Goal: Use online tool/utility: Utilize a website feature to perform a specific function

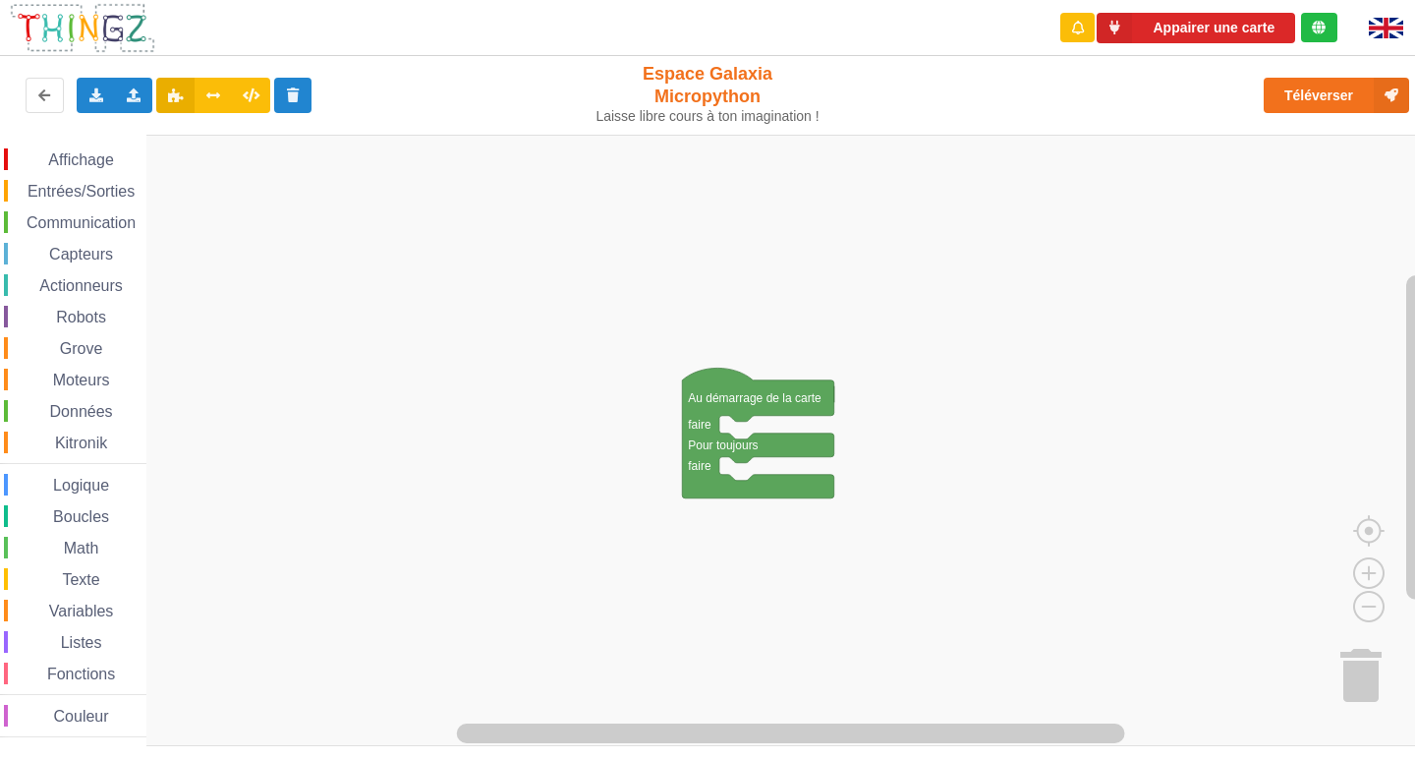
click at [75, 211] on div "Communication" at bounding box center [75, 222] width 142 height 22
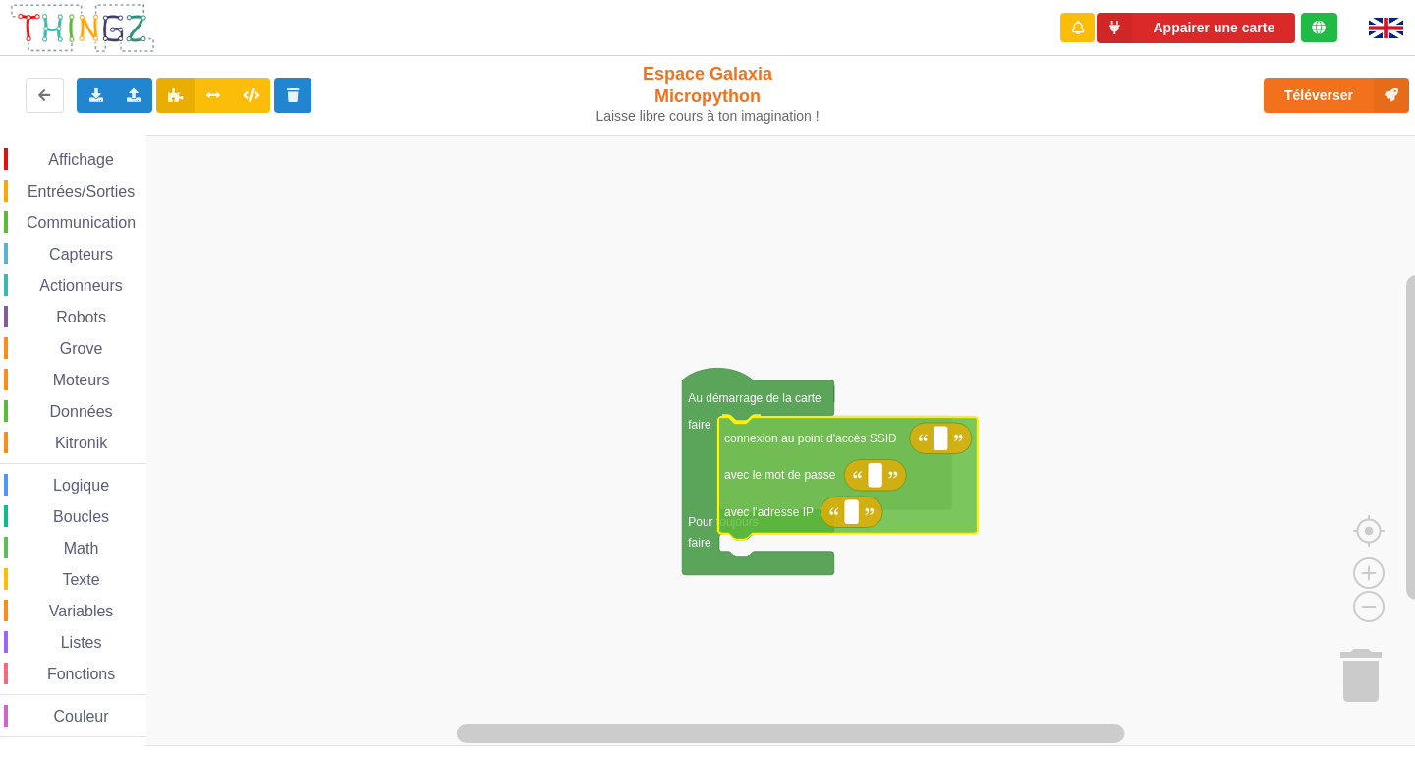
click at [802, 438] on div "Affichage Entrées/Sorties Communication Capteurs Actionneurs Robots Grove Moteu…" at bounding box center [714, 440] width 1429 height 611
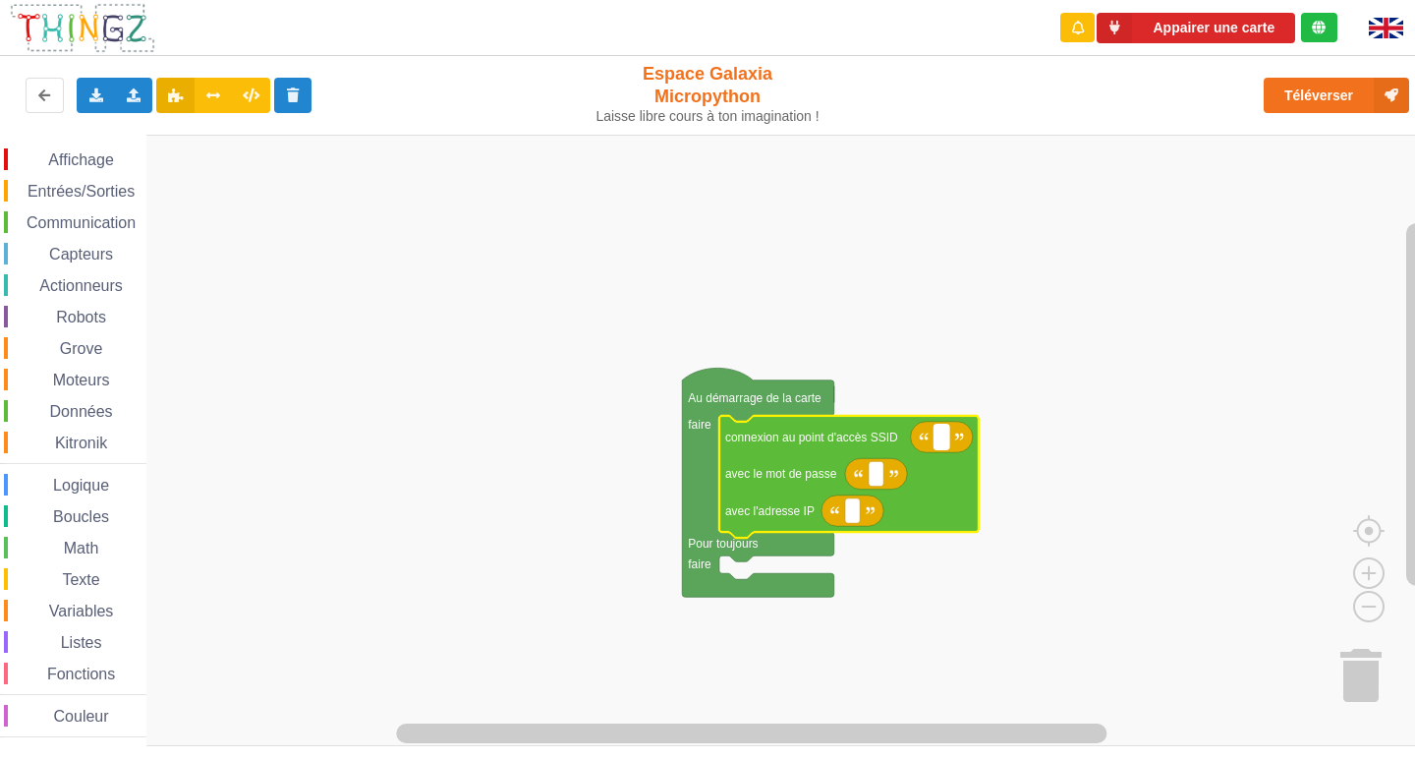
click at [944, 433] on rect "Espace de travail de Blocky" at bounding box center [942, 438] width 15 height 26
click at [963, 435] on input "NEATGEAR" at bounding box center [971, 438] width 73 height 26
click at [986, 431] on input "NETGEAR" at bounding box center [967, 438] width 65 height 26
click at [991, 435] on input "NETGEAR" at bounding box center [967, 438] width 65 height 26
type input "NETGEAR38"
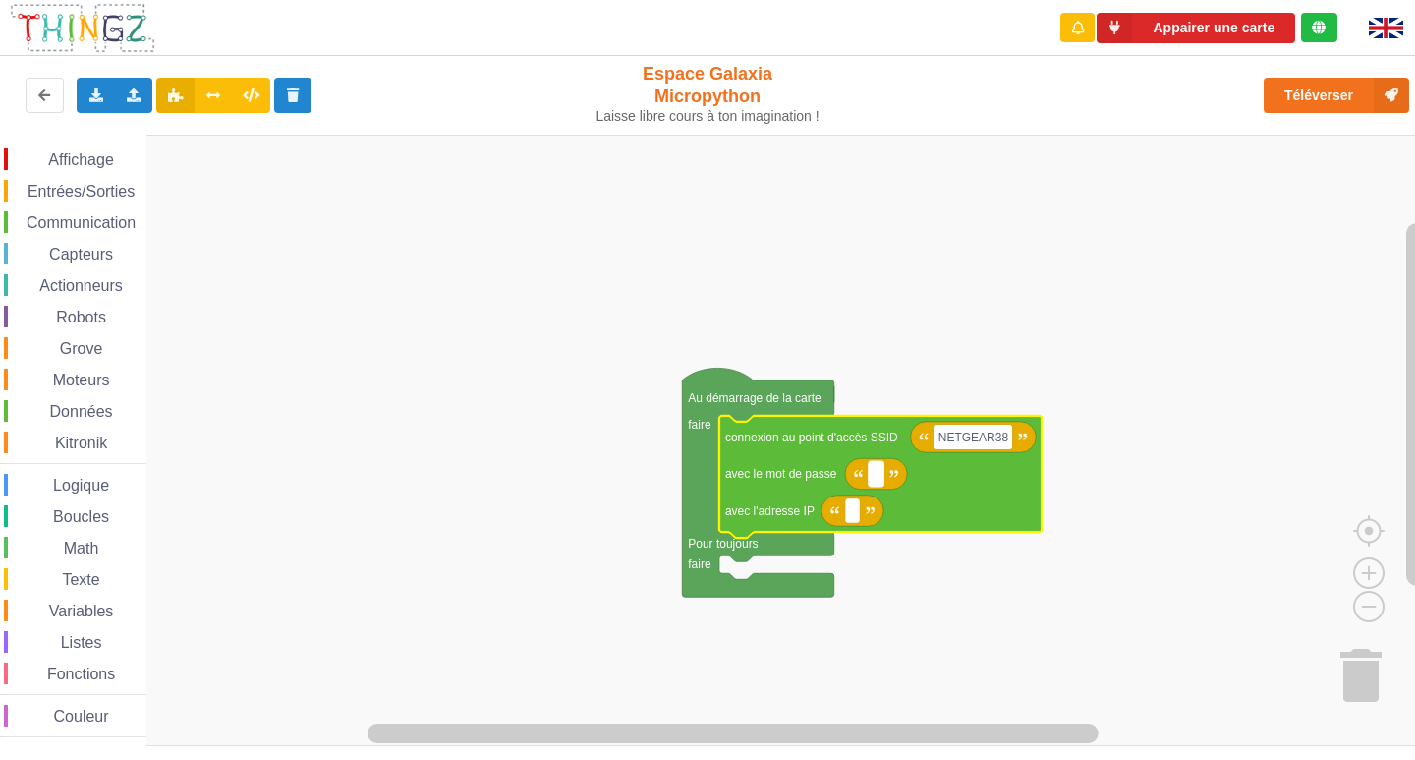
click at [882, 475] on rect "Espace de travail de Blocky" at bounding box center [876, 474] width 15 height 26
type input "J"
type input "joyoustuba995"
click at [854, 508] on text "Espace de travail de Blocky" at bounding box center [852, 511] width 3 height 14
type input "10.0.0.???"
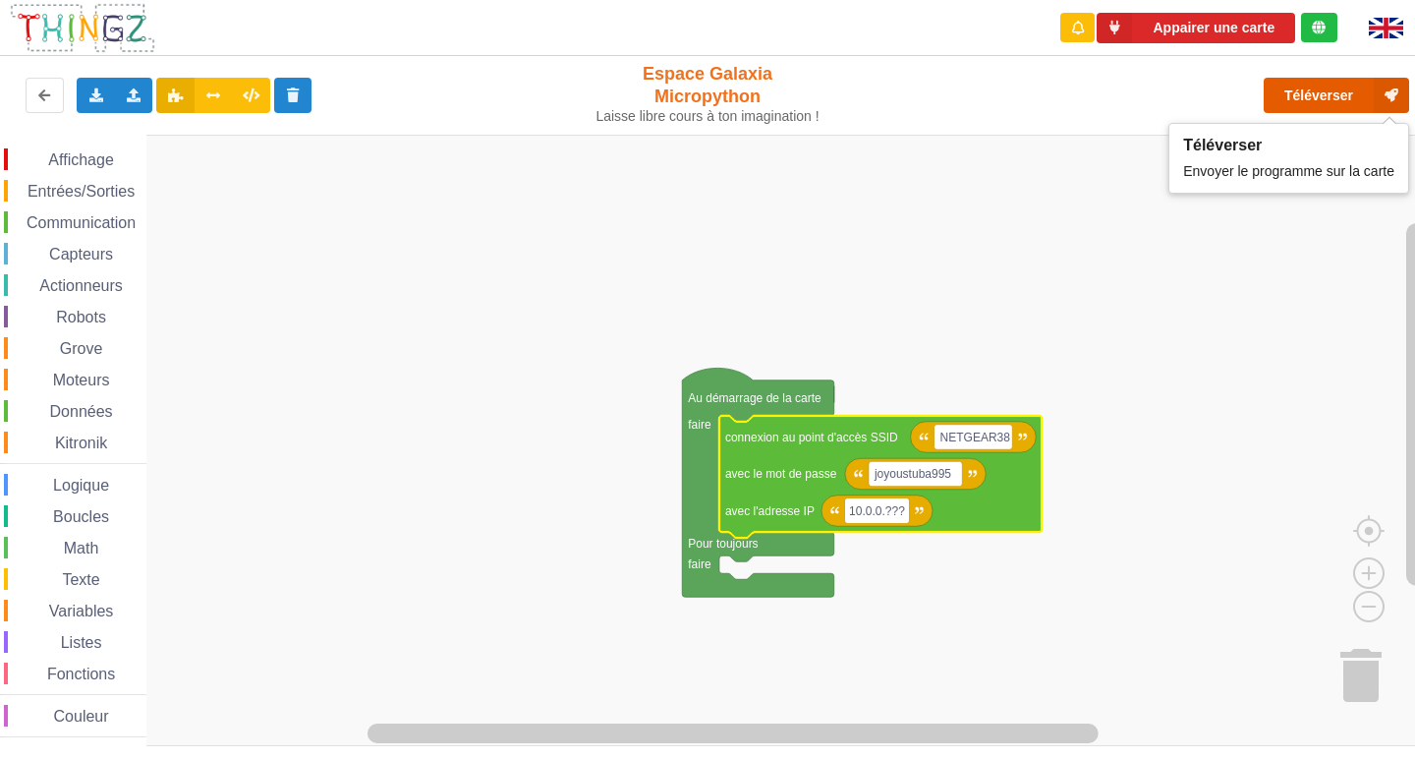
click at [1312, 92] on button "Téléverser" at bounding box center [1336, 95] width 145 height 35
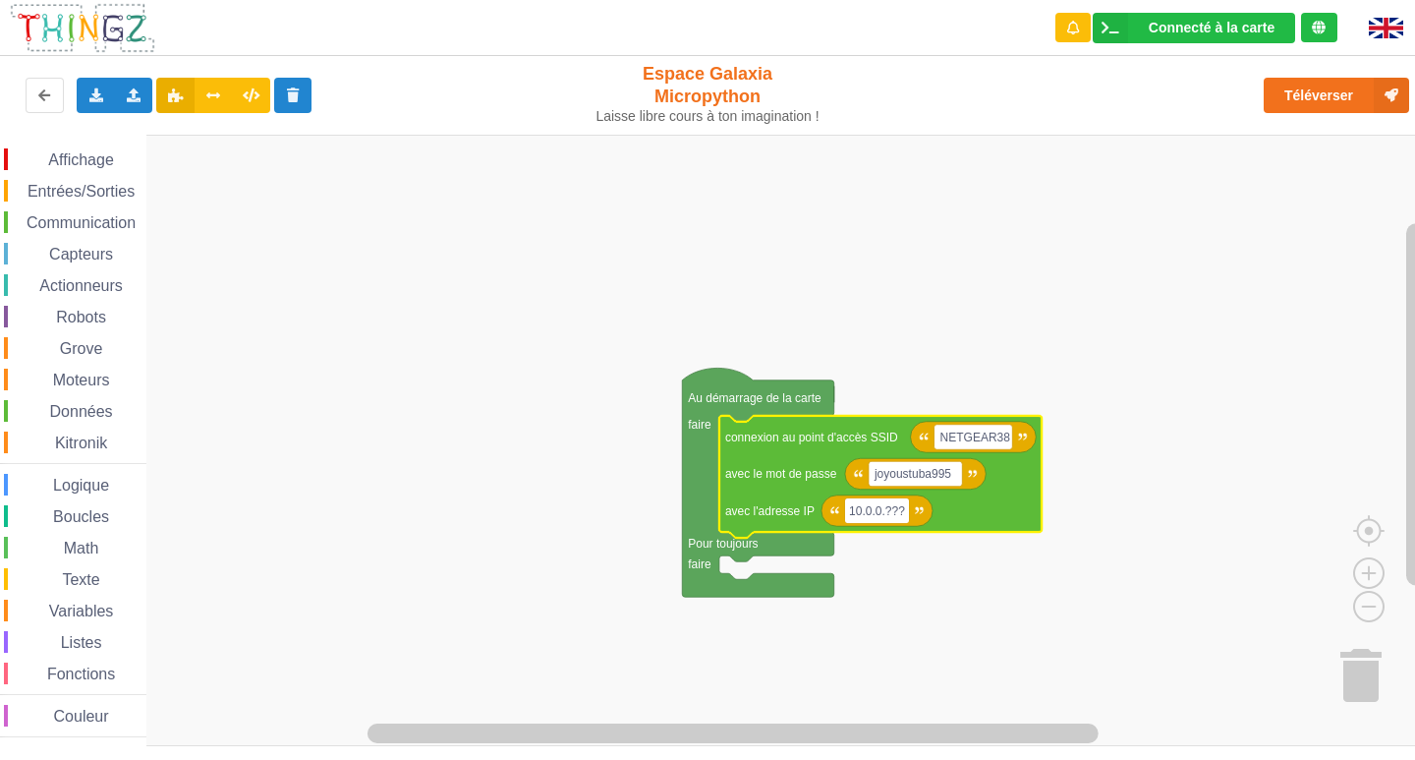
click at [61, 158] on span "Affichage" at bounding box center [80, 159] width 71 height 17
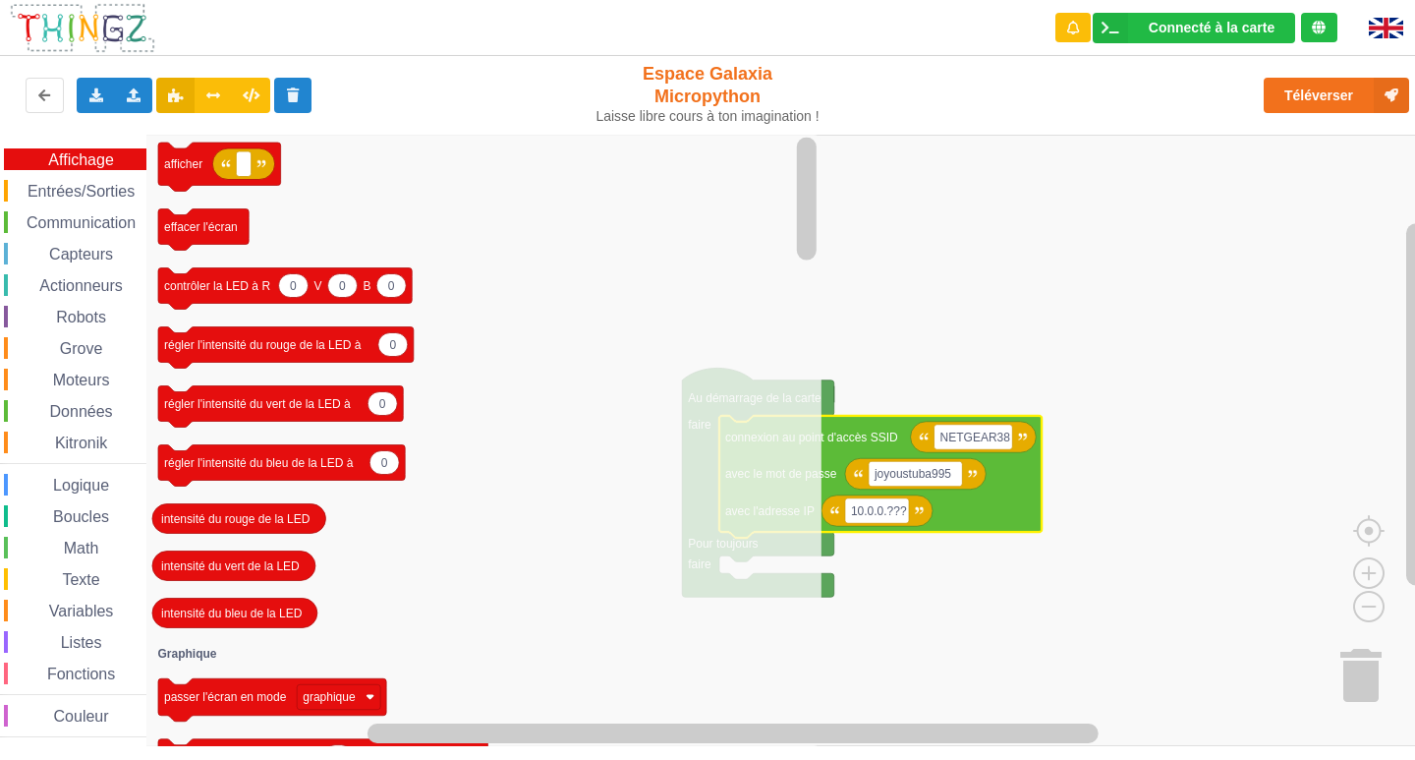
click at [1087, 291] on rect "Espace de travail de Blocky" at bounding box center [714, 440] width 1429 height 611
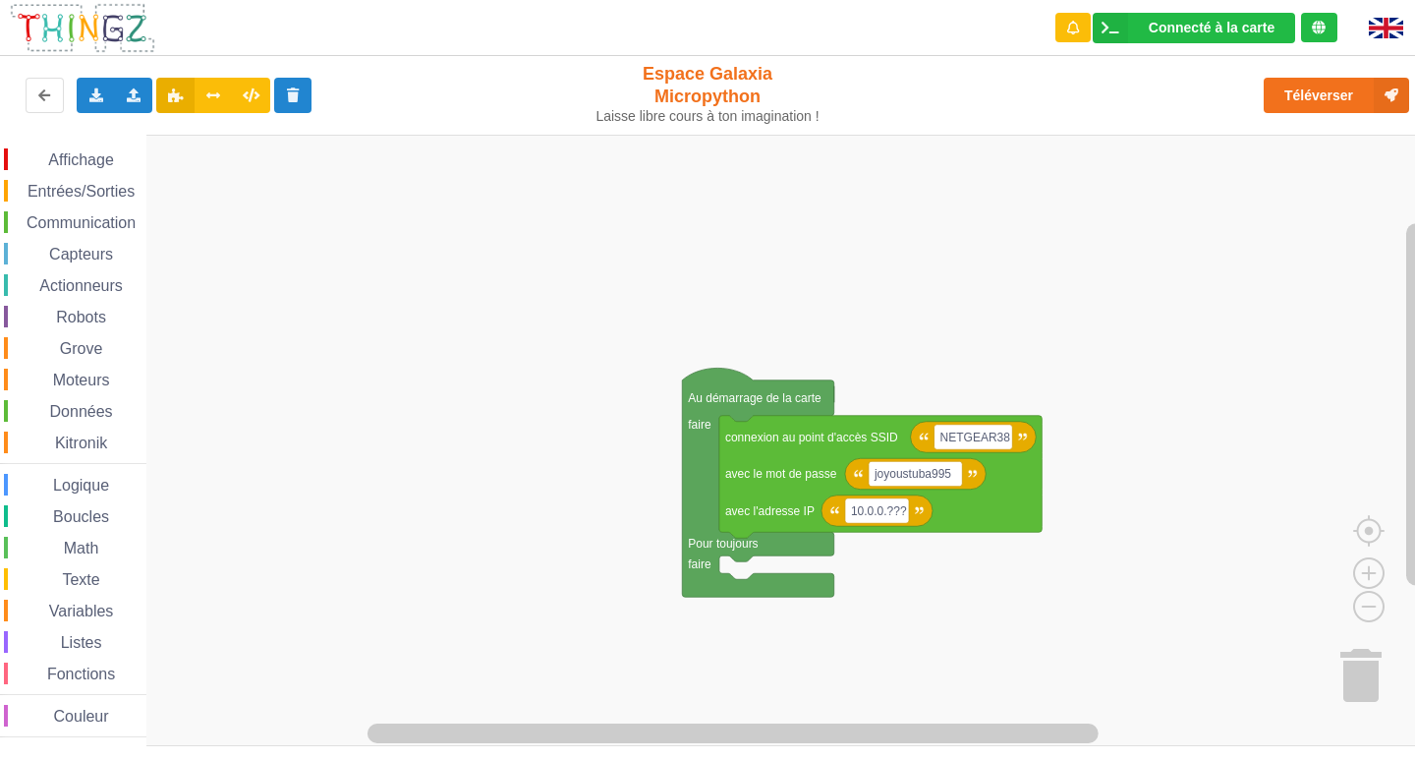
click at [83, 226] on span "Communication" at bounding box center [81, 222] width 115 height 17
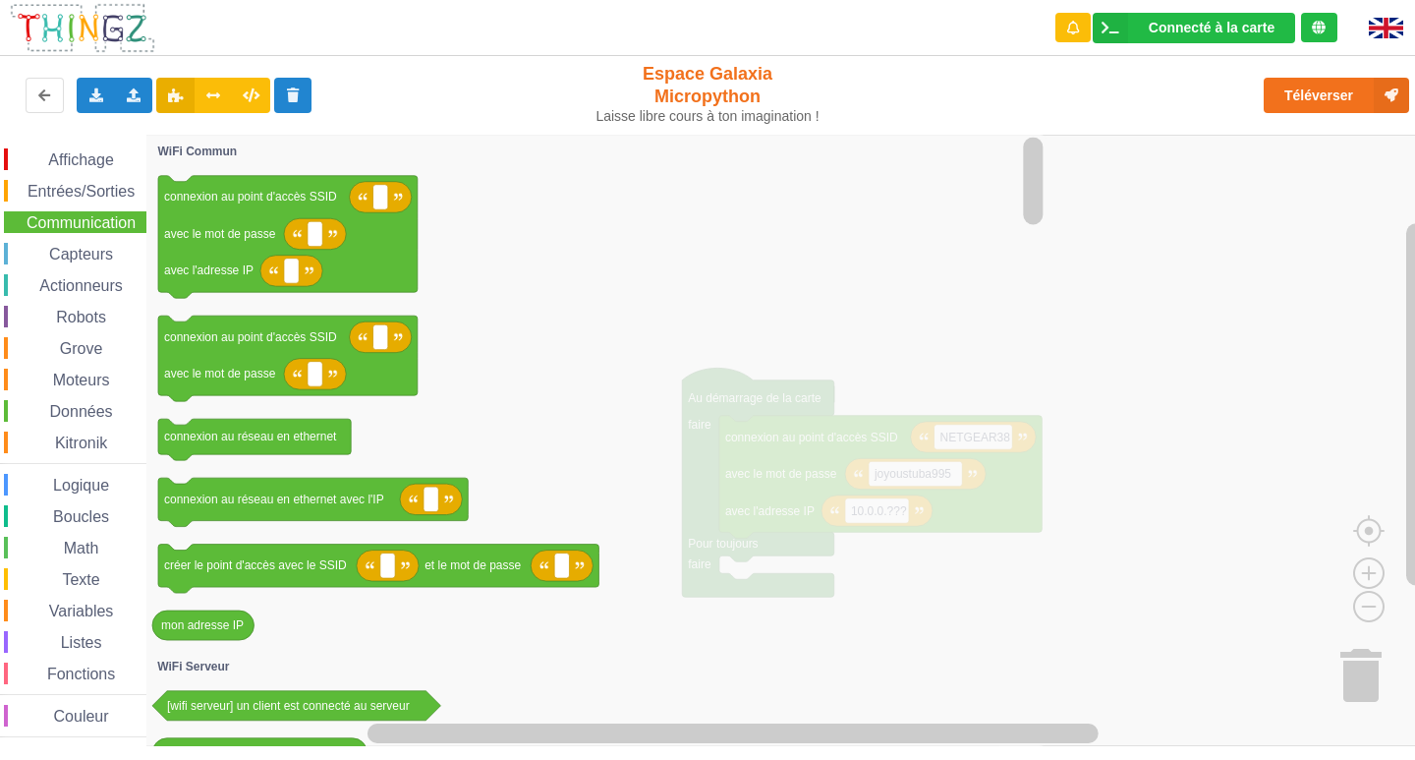
click at [1115, 300] on rect "Espace de travail de Blocky" at bounding box center [714, 440] width 1429 height 611
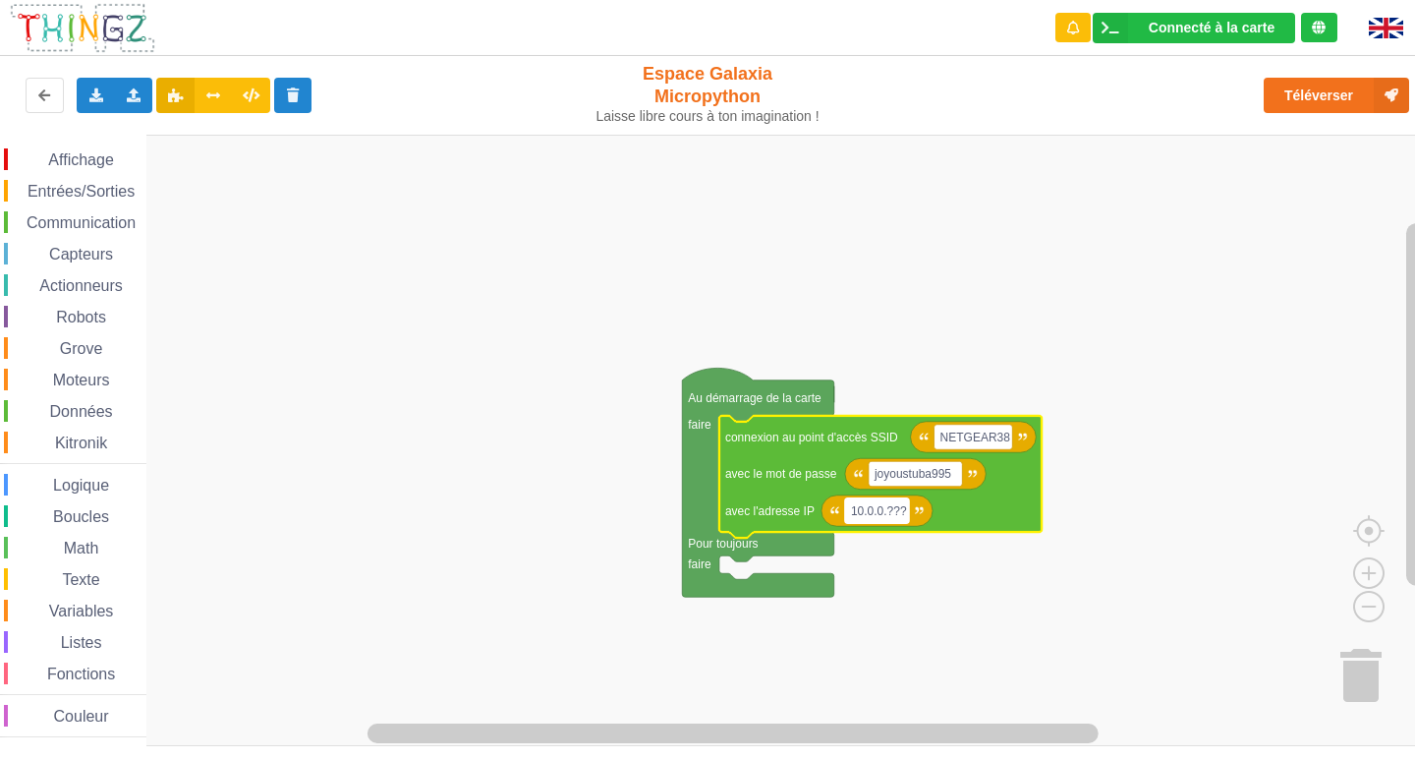
click at [897, 511] on text "10.0.0.???" at bounding box center [879, 511] width 56 height 14
click at [902, 509] on input "10.0.0.???" at bounding box center [877, 511] width 64 height 26
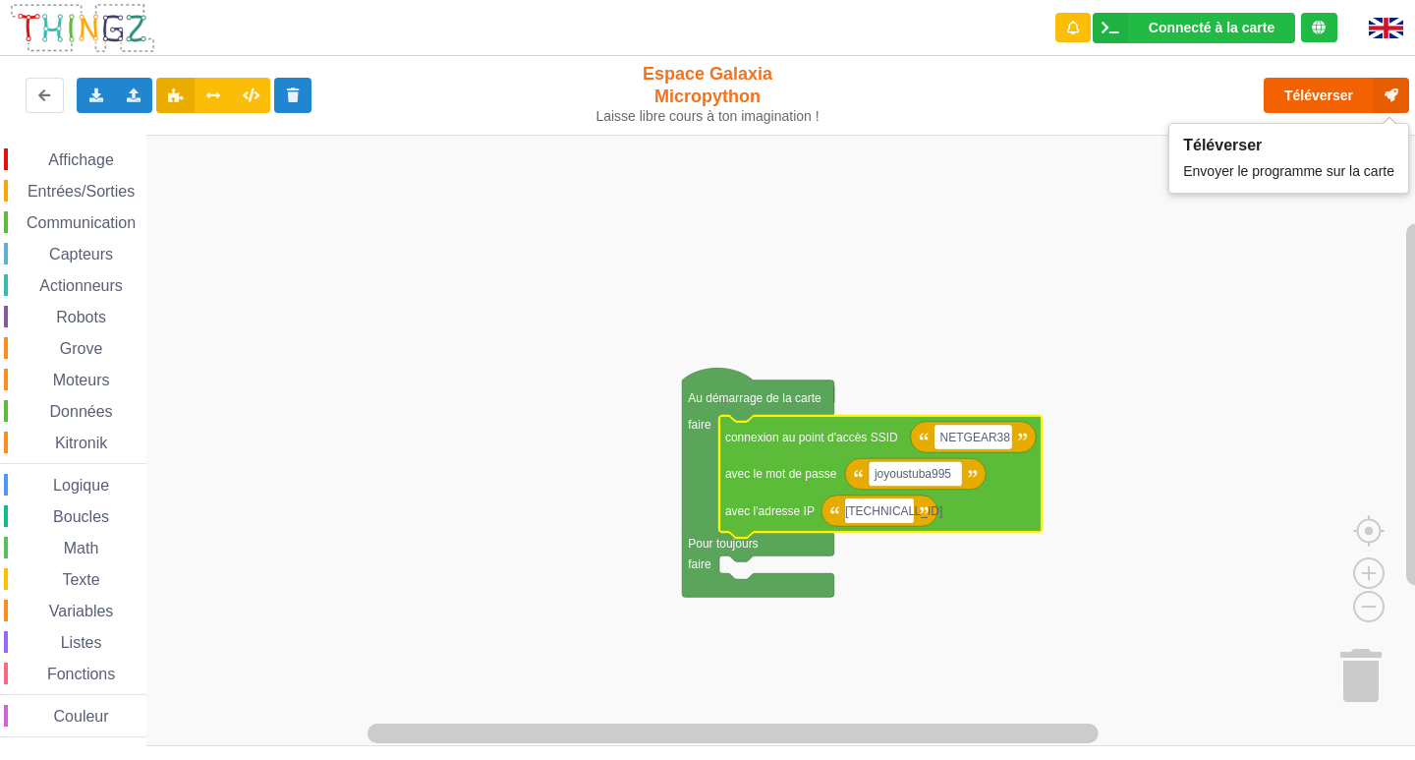
type input "[TECHNICAL_ID]"
click at [1320, 97] on button "Téléverser" at bounding box center [1336, 95] width 145 height 35
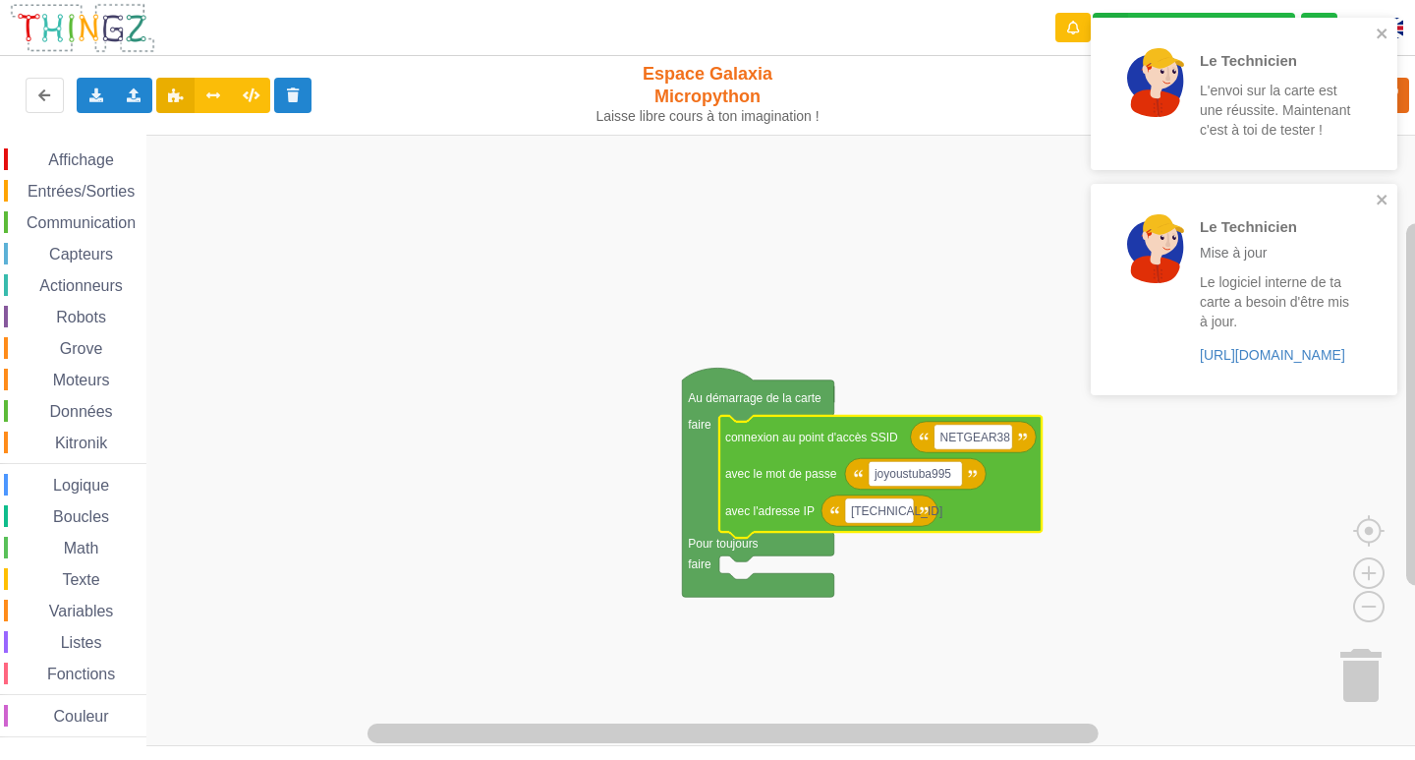
click at [74, 151] on span "Affichage" at bounding box center [80, 159] width 71 height 17
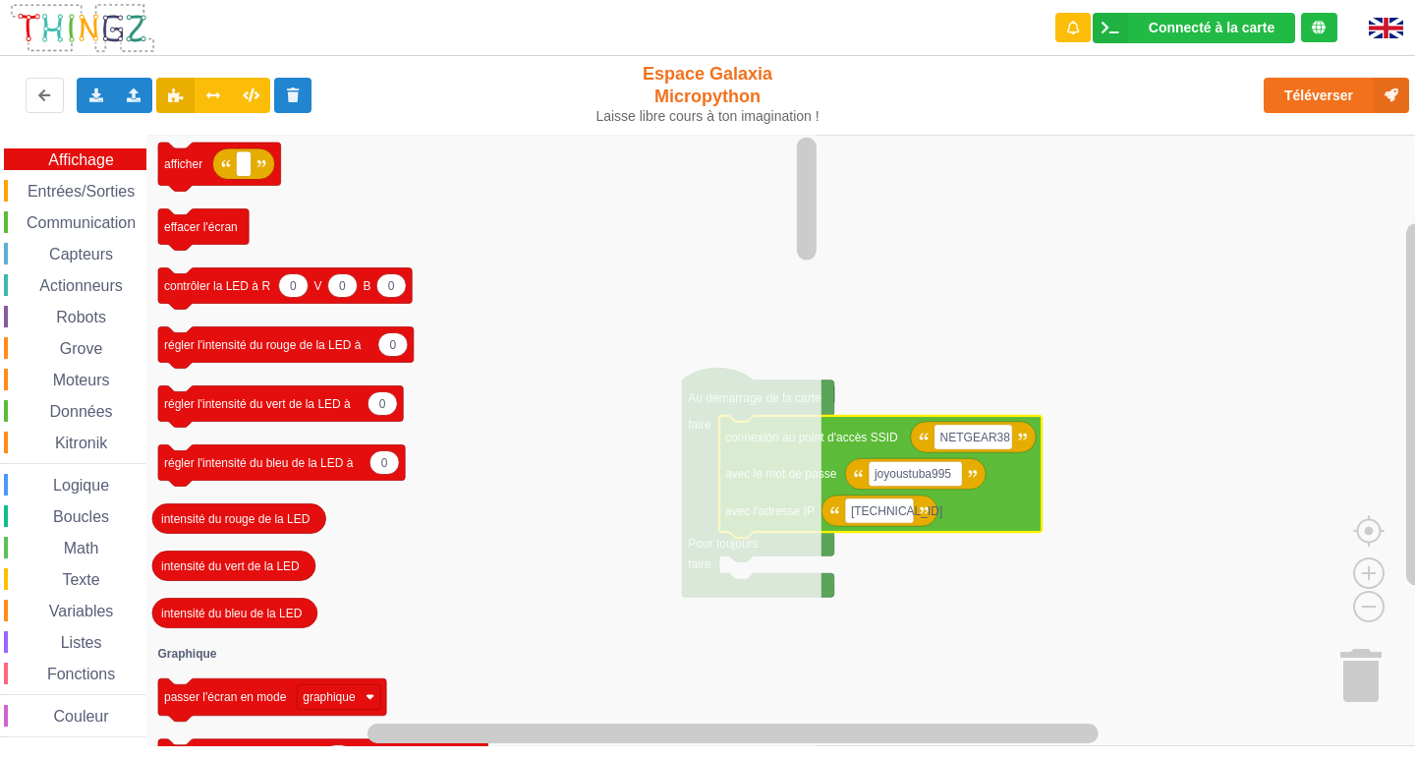
click at [74, 221] on span "Communication" at bounding box center [81, 222] width 115 height 17
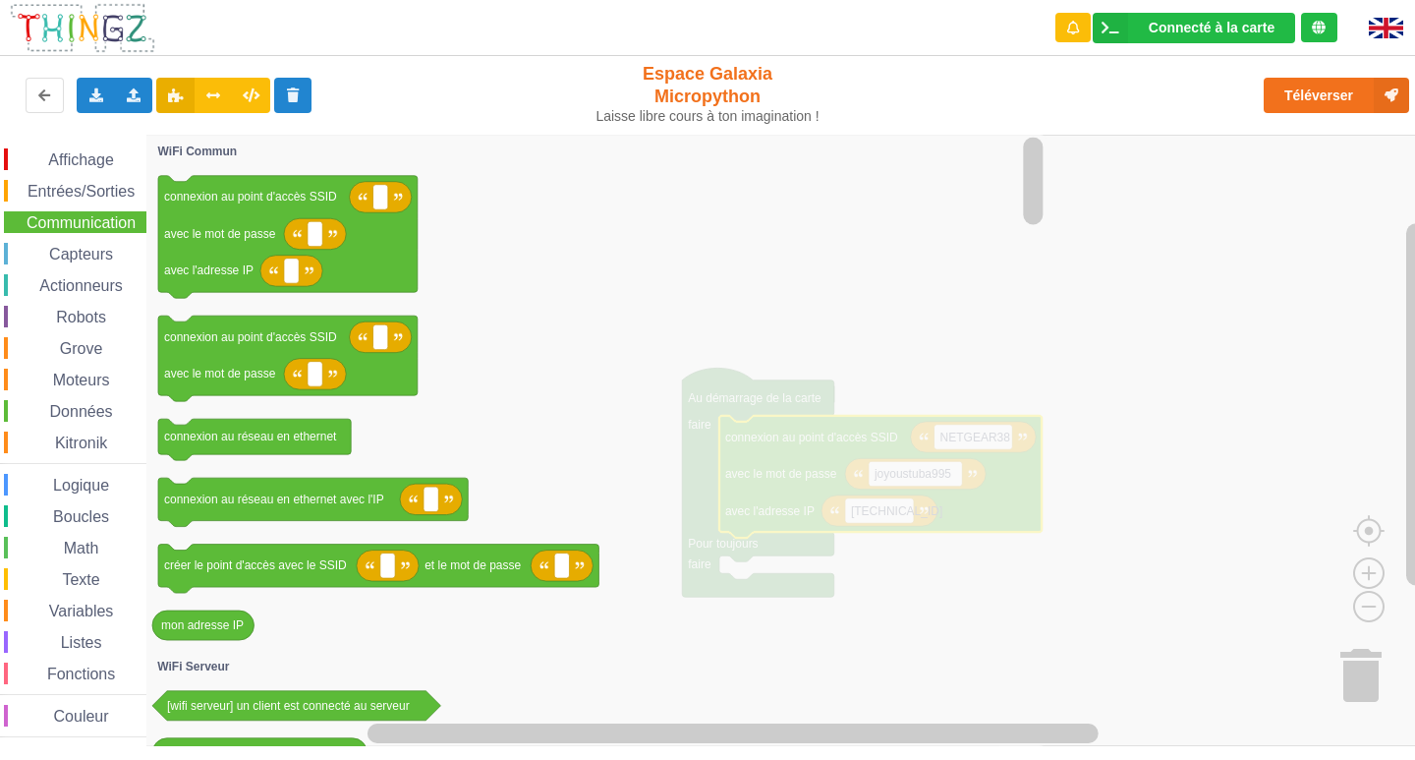
click at [1216, 391] on rect "Espace de travail de Blocky" at bounding box center [714, 440] width 1429 height 611
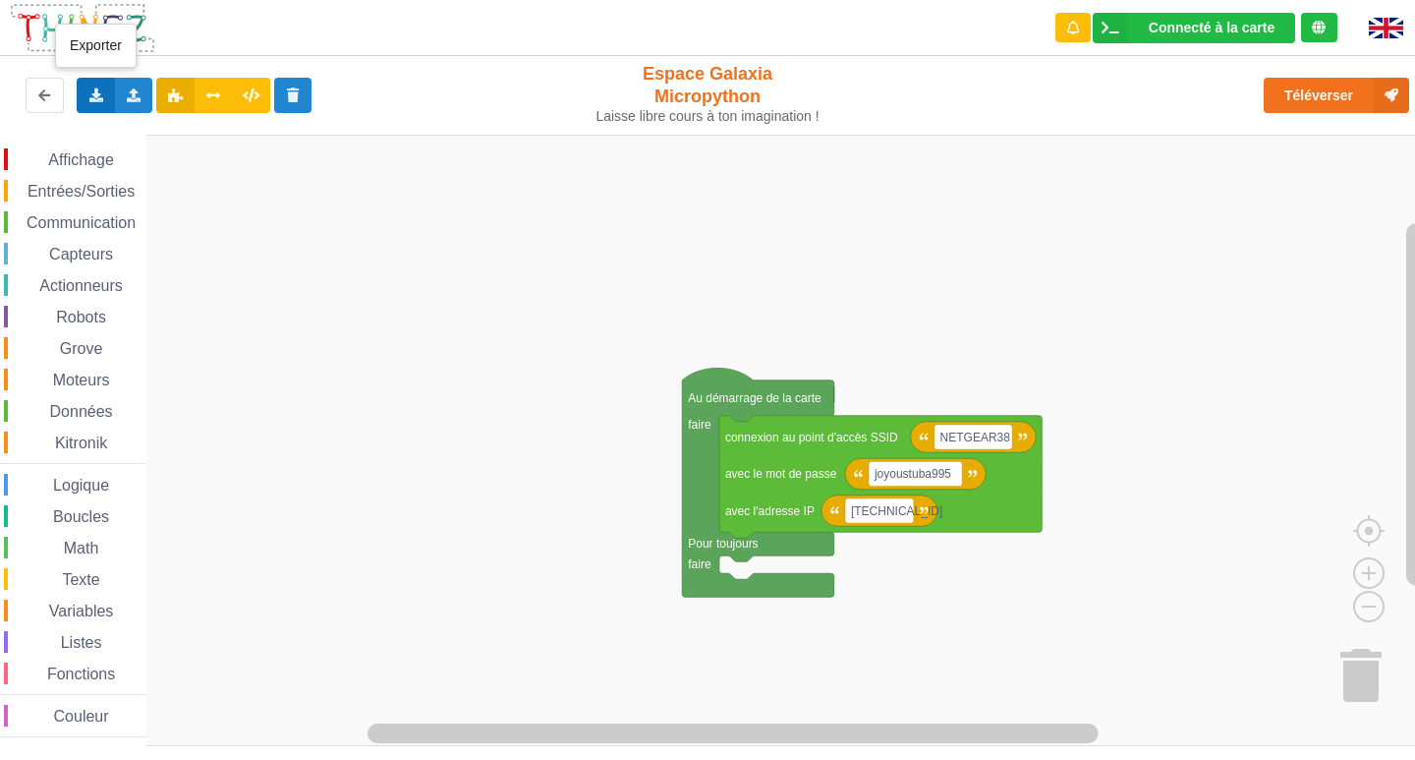
click at [93, 97] on icon at bounding box center [95, 94] width 17 height 12
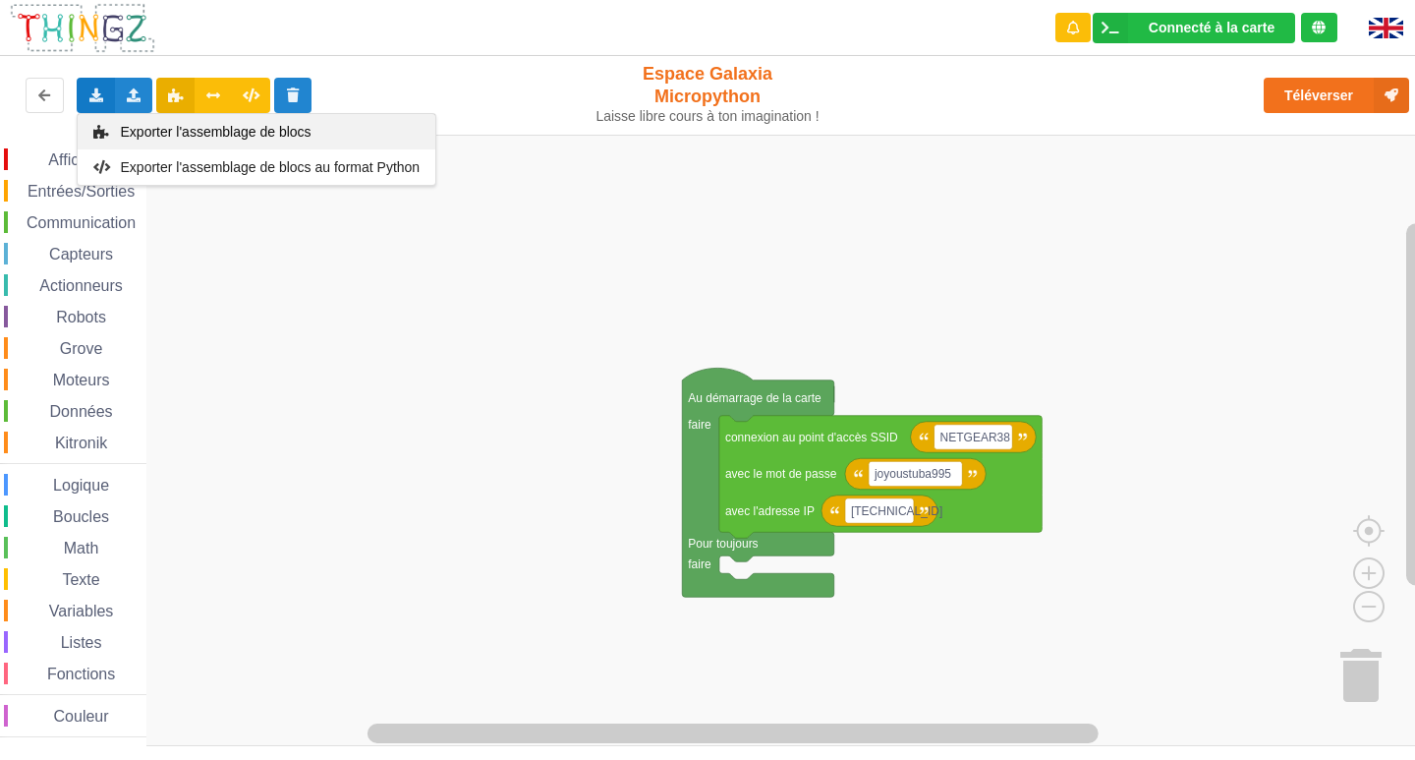
click at [139, 128] on span "Exporter l'assemblage de blocs" at bounding box center [216, 132] width 191 height 16
